Goal: Task Accomplishment & Management: Use online tool/utility

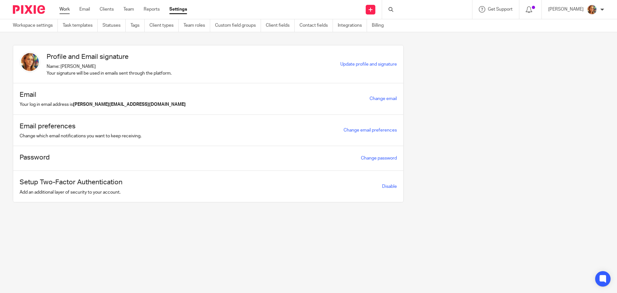
click at [62, 9] on link "Work" at bounding box center [64, 9] width 10 height 6
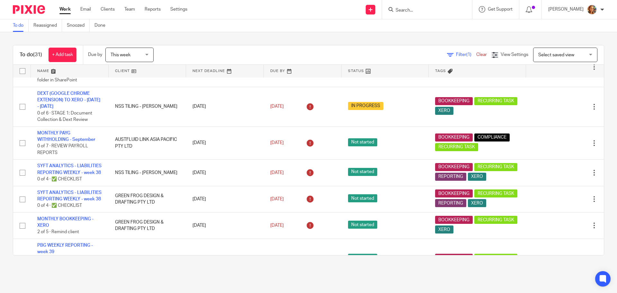
scroll to position [894, 0]
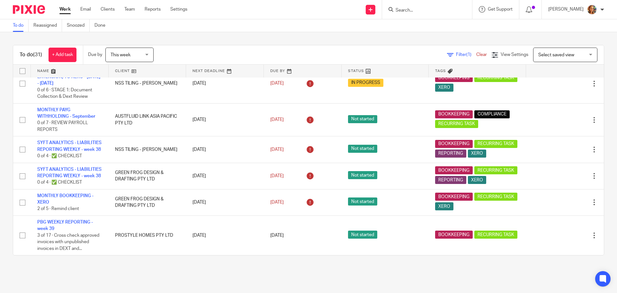
click at [538, 49] on span "Select saved view" at bounding box center [561, 54] width 47 height 13
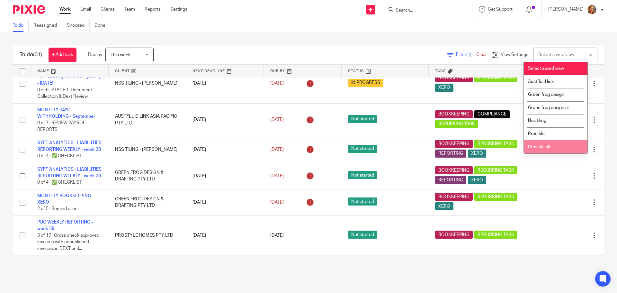
click at [547, 145] on span "Prostyle all" at bounding box center [539, 147] width 22 height 4
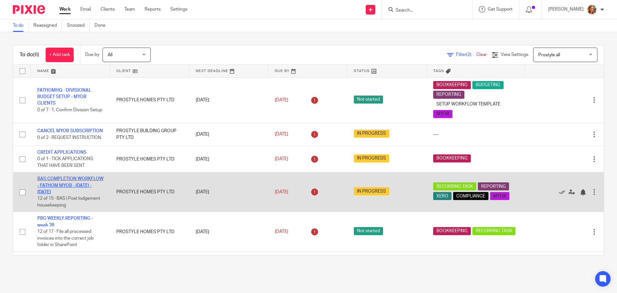
scroll to position [46, 0]
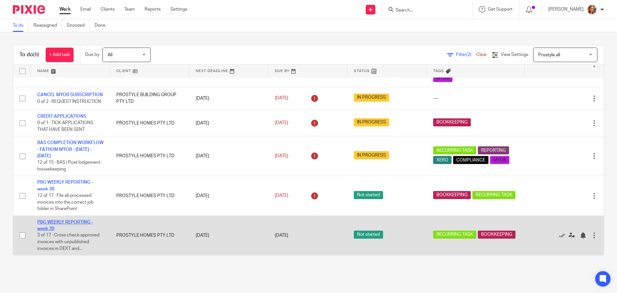
click at [64, 222] on link "PBG WEEKLY REPORTING - week 39" at bounding box center [65, 225] width 56 height 11
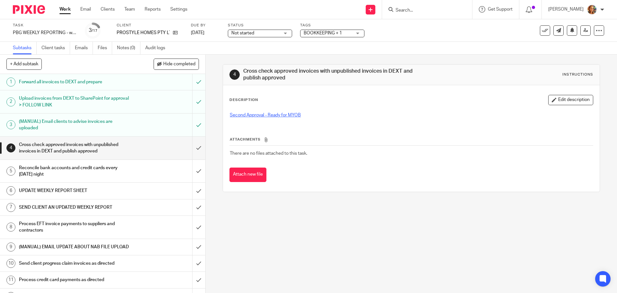
click at [265, 116] on link "Second Approval - Ready for MYOB" at bounding box center [265, 115] width 71 height 4
click at [195, 147] on input "submit" at bounding box center [102, 148] width 205 height 23
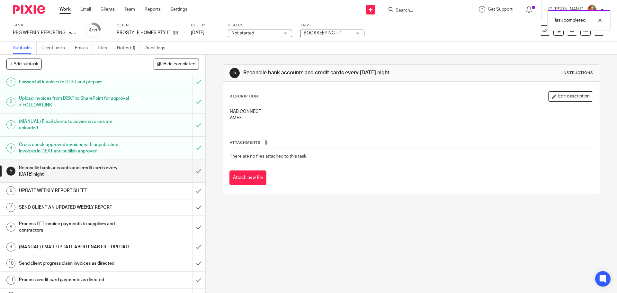
click at [129, 174] on div "Reconcile bank accounts and credit cards every [DATE] night" at bounding box center [102, 171] width 167 height 16
